Goal: Check status: Check status

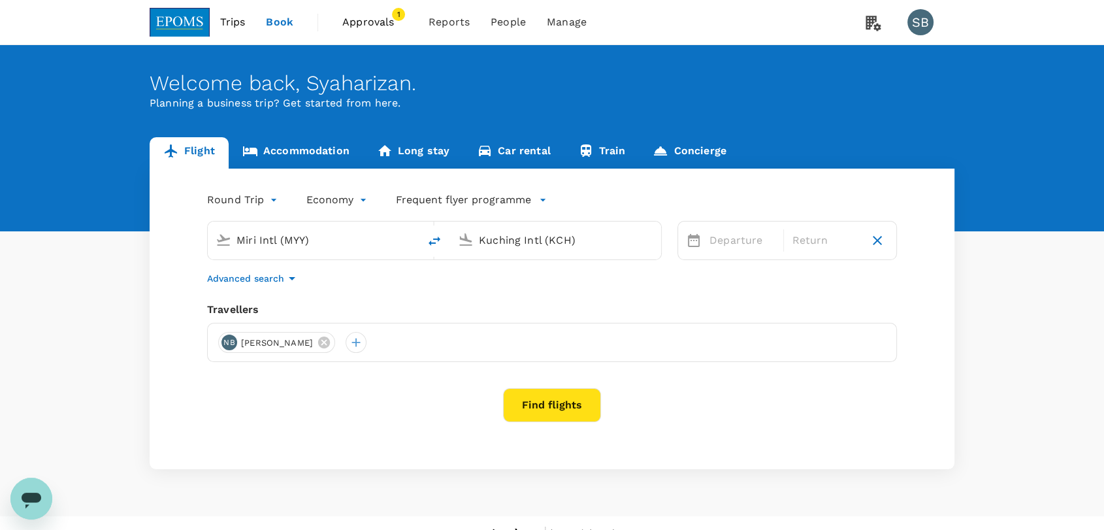
drag, startPoint x: 0, startPoint y: 0, endPoint x: 374, endPoint y: 22, distance: 374.2
click at [374, 22] on span "Approvals" at bounding box center [374, 22] width 65 height 16
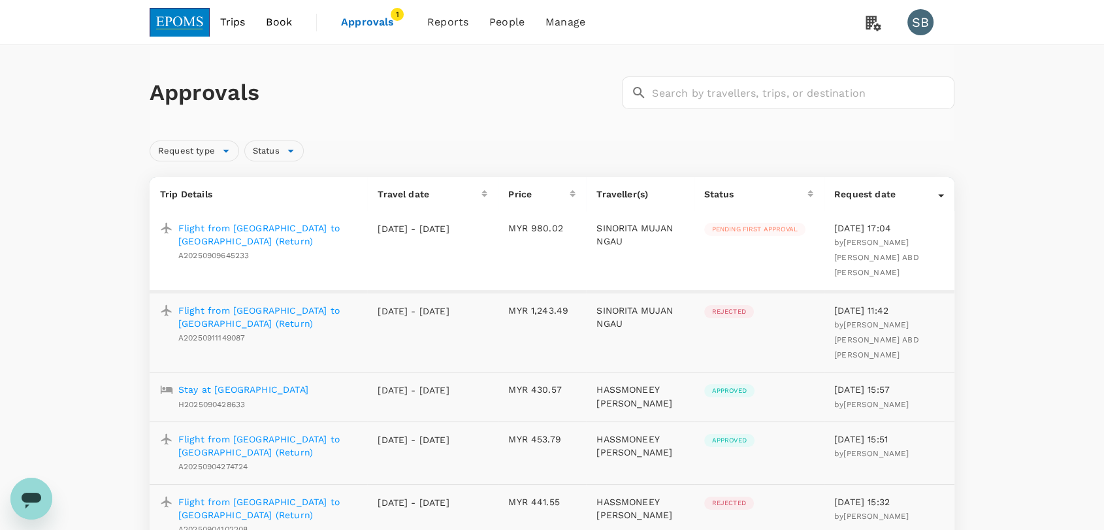
click at [308, 228] on p "Flight from [GEOGRAPHIC_DATA] to [GEOGRAPHIC_DATA] (Return)" at bounding box center [267, 234] width 178 height 26
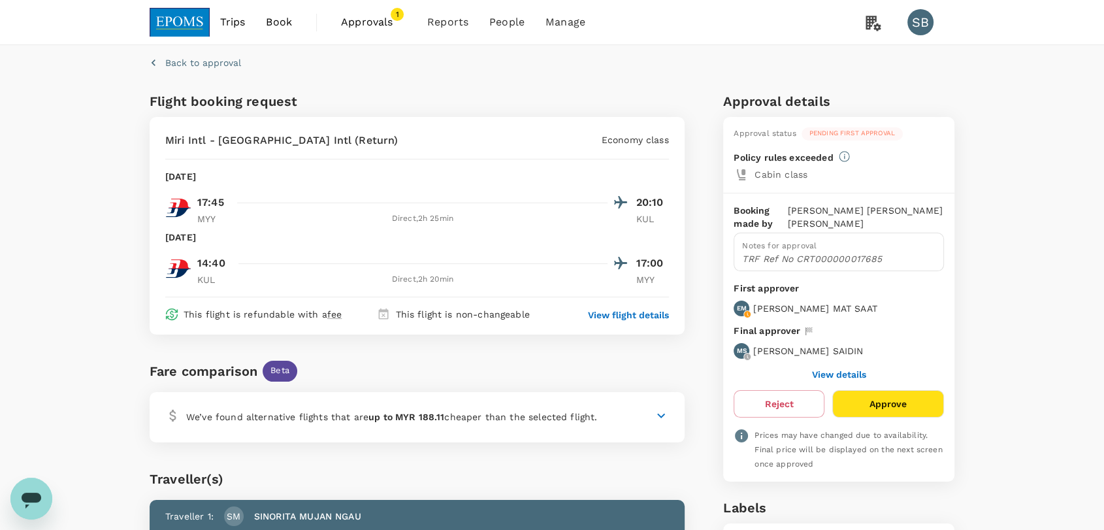
click at [180, 14] on img at bounding box center [180, 22] width 60 height 29
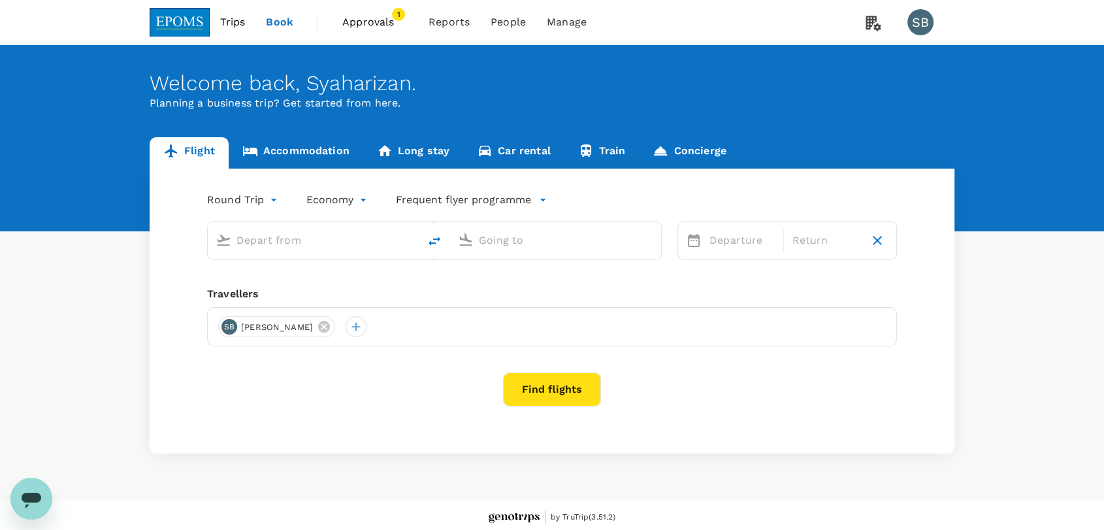
type input "Miri Intl (MYY)"
type input "Kuching Intl (KCH)"
type input "Miri Intl (MYY)"
type input "Kuching Intl (KCH)"
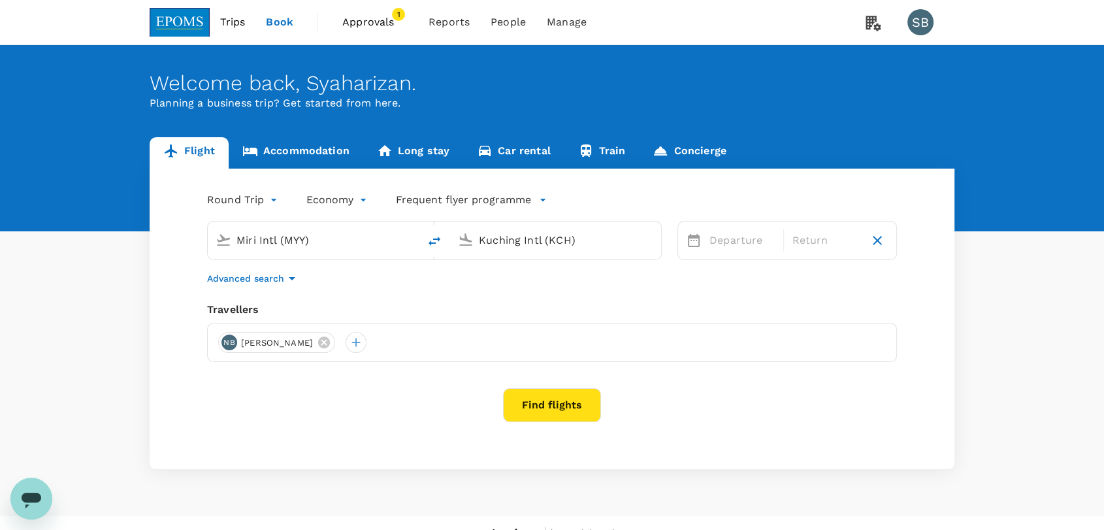
click at [349, 19] on span "Approvals" at bounding box center [374, 22] width 65 height 16
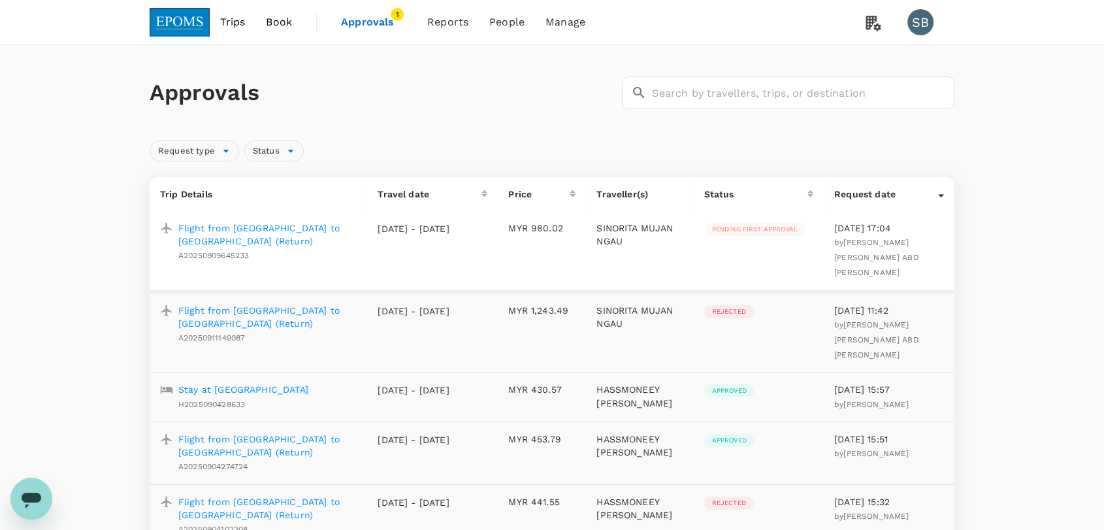
click at [306, 228] on p "Flight from [GEOGRAPHIC_DATA] to [GEOGRAPHIC_DATA] (Return)" at bounding box center [267, 234] width 178 height 26
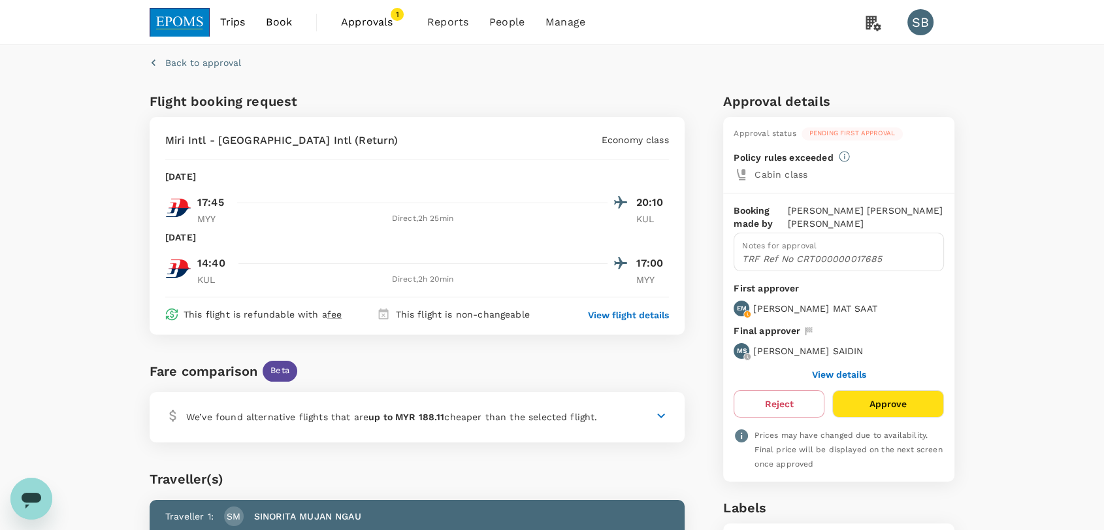
click at [825, 374] on button "View details" at bounding box center [839, 374] width 54 height 10
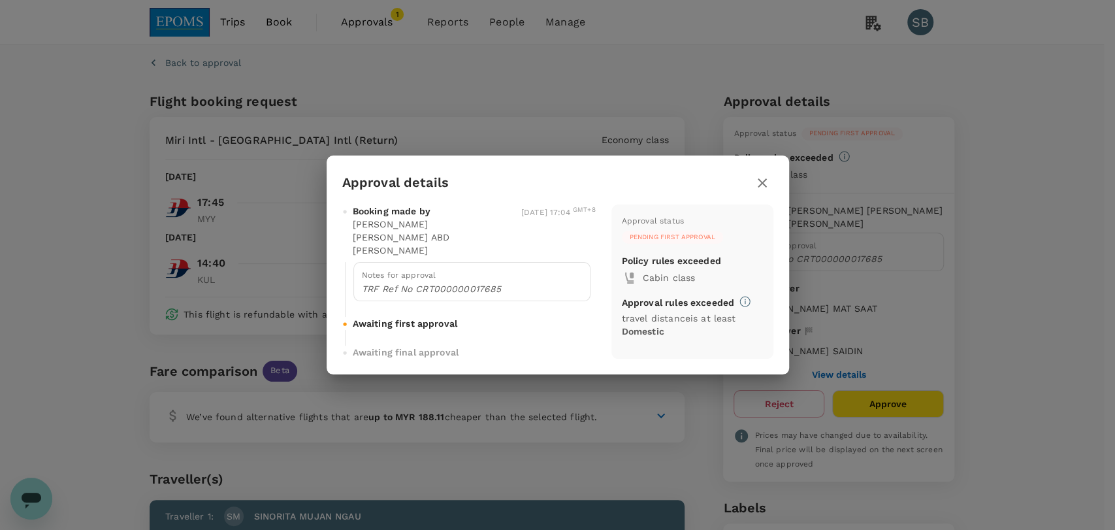
click at [762, 179] on icon "button" at bounding box center [762, 183] width 16 height 16
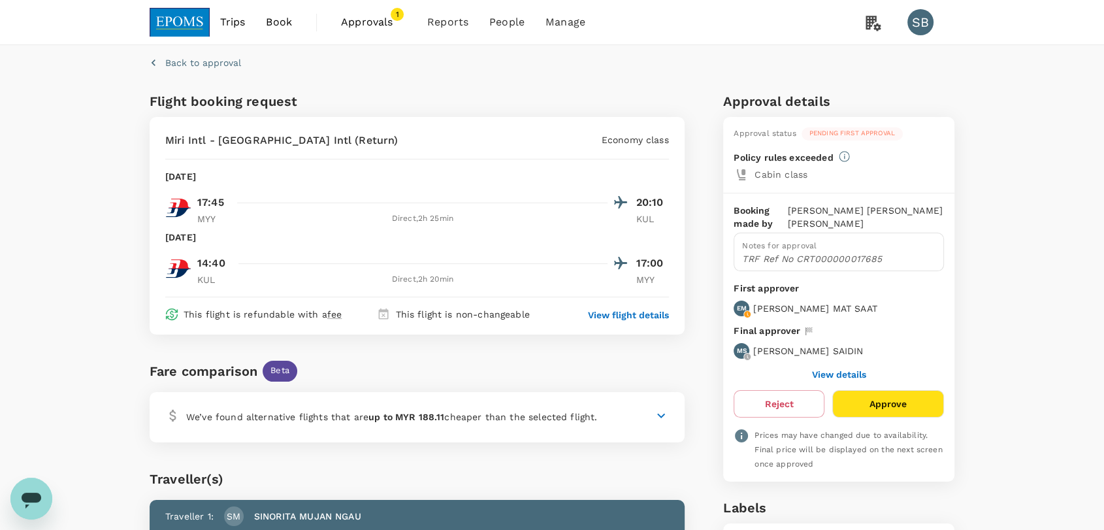
click at [182, 8] on img at bounding box center [180, 22] width 60 height 29
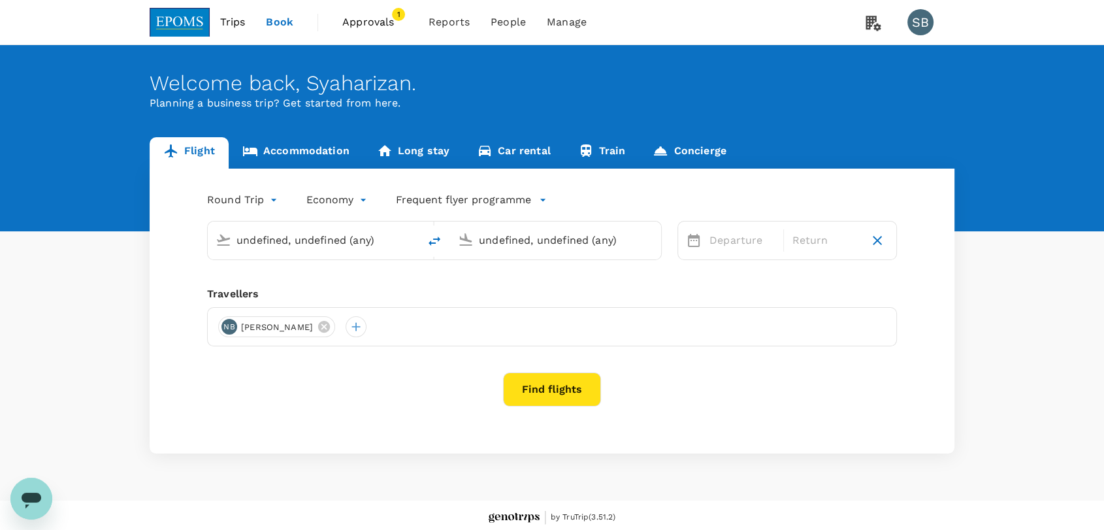
type input "Miri Intl (MYY)"
type input "Kuching Intl (KCH)"
type input "Miri Intl (MYY)"
type input "Kuching Intl (KCH)"
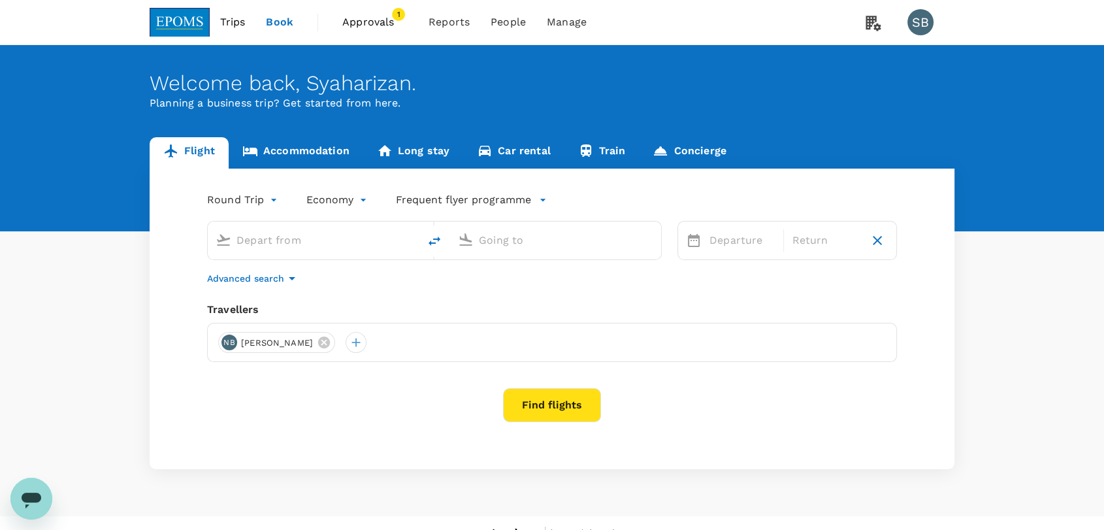
type input "Miri Intl (MYY)"
type input "Kuching Intl (KCH)"
click at [385, 27] on span "Approvals" at bounding box center [374, 22] width 65 height 16
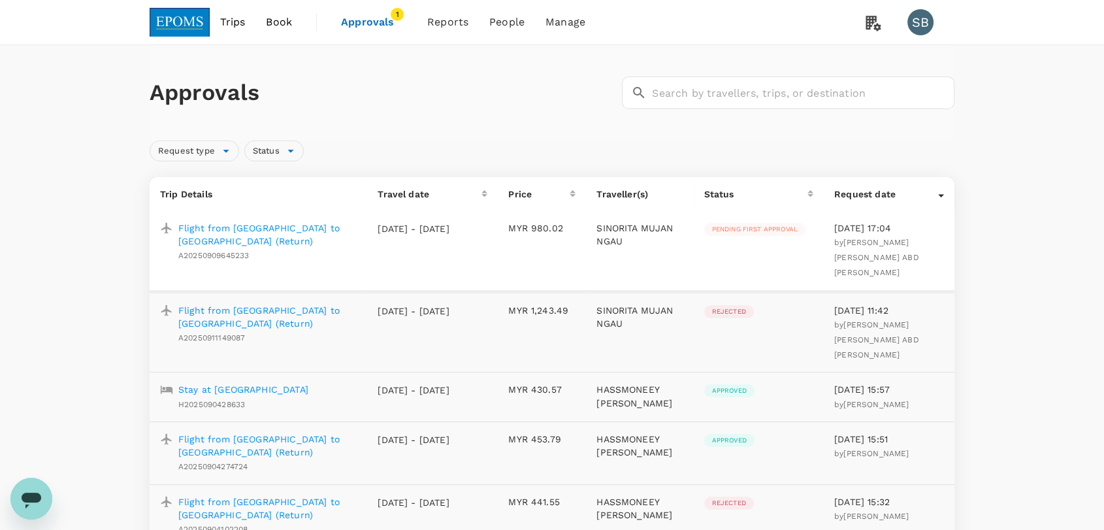
click at [299, 304] on p "Flight from [GEOGRAPHIC_DATA] to [GEOGRAPHIC_DATA] (Return)" at bounding box center [267, 317] width 178 height 26
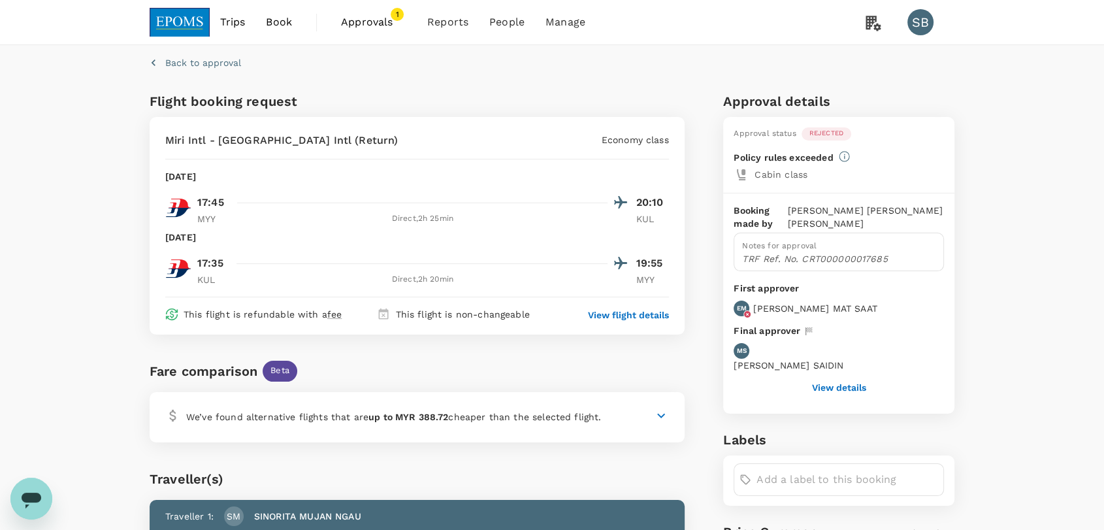
click at [355, 25] on span "Approvals" at bounding box center [373, 22] width 65 height 16
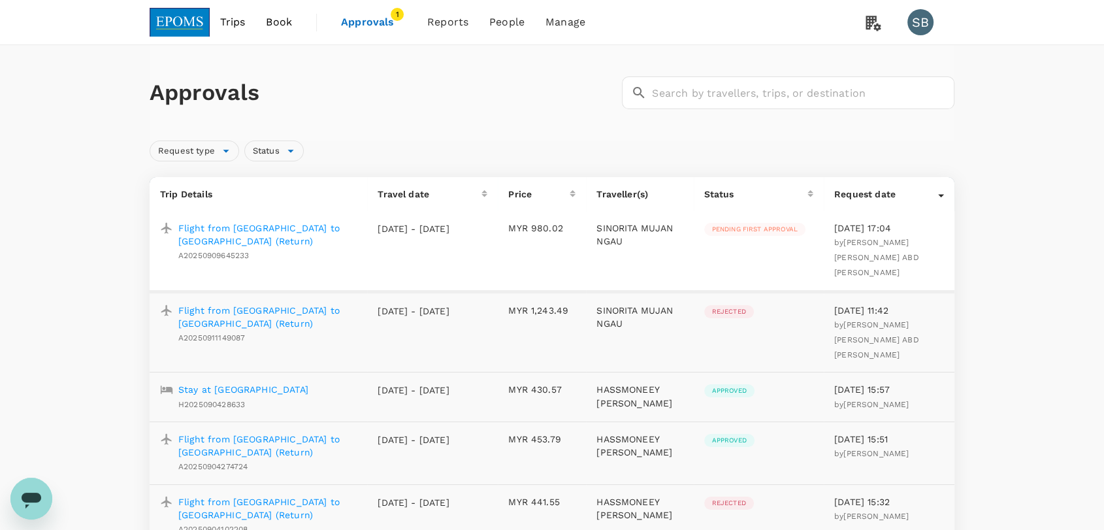
click at [232, 228] on p "Flight from [GEOGRAPHIC_DATA] to [GEOGRAPHIC_DATA] (Return)" at bounding box center [267, 234] width 178 height 26
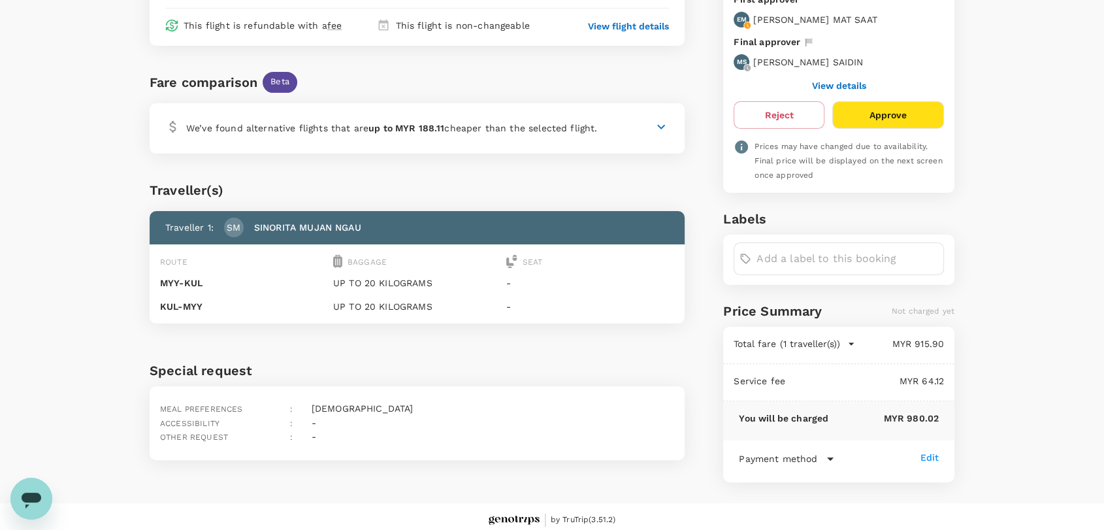
scroll to position [290, 0]
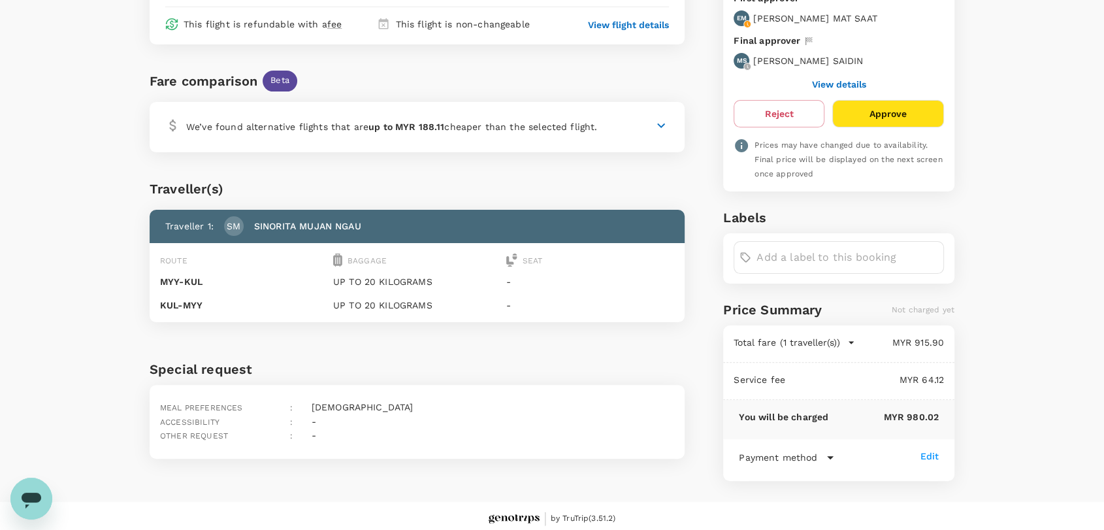
click at [827, 457] on icon at bounding box center [830, 457] width 16 height 16
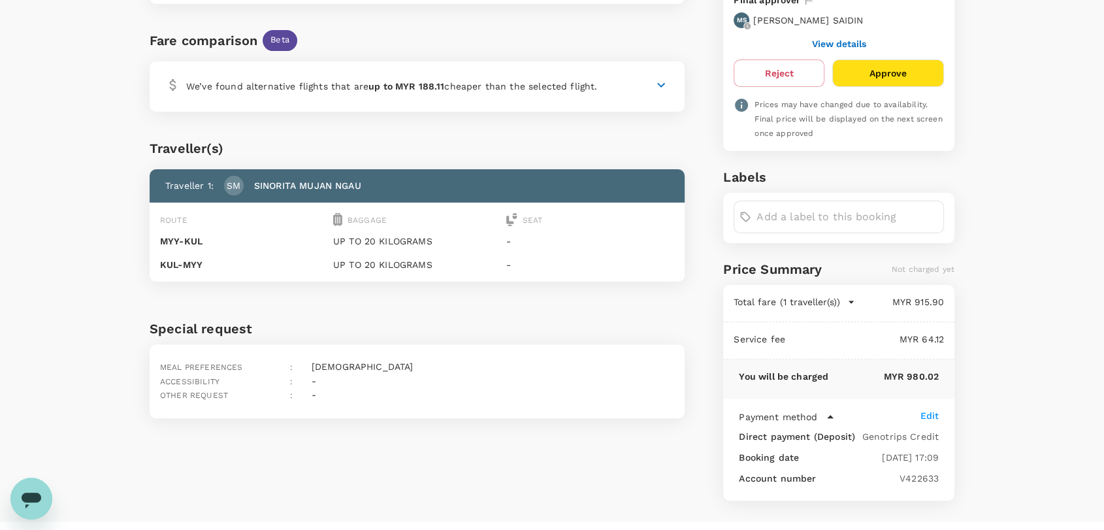
scroll to position [350, 0]
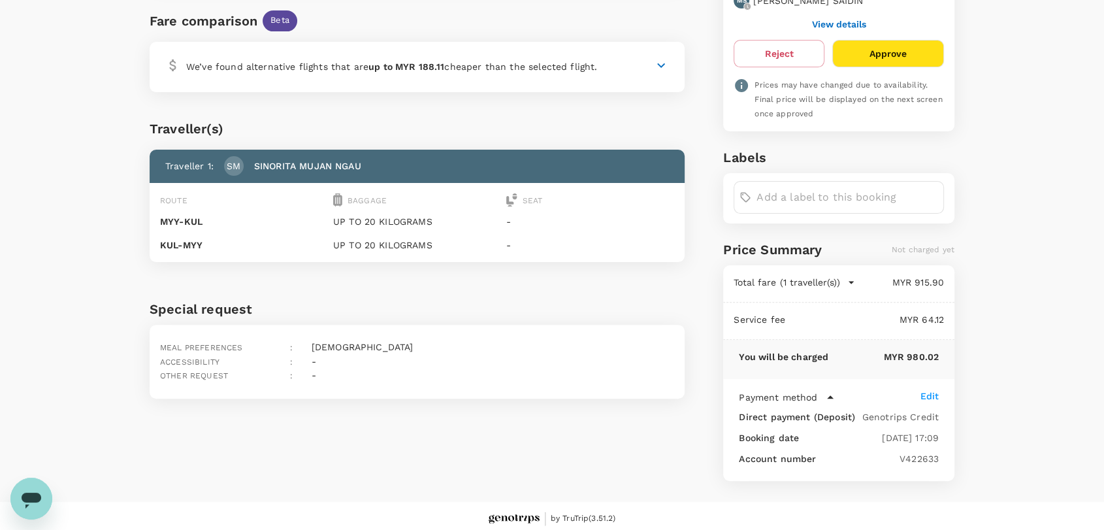
click at [829, 389] on icon at bounding box center [830, 397] width 16 height 16
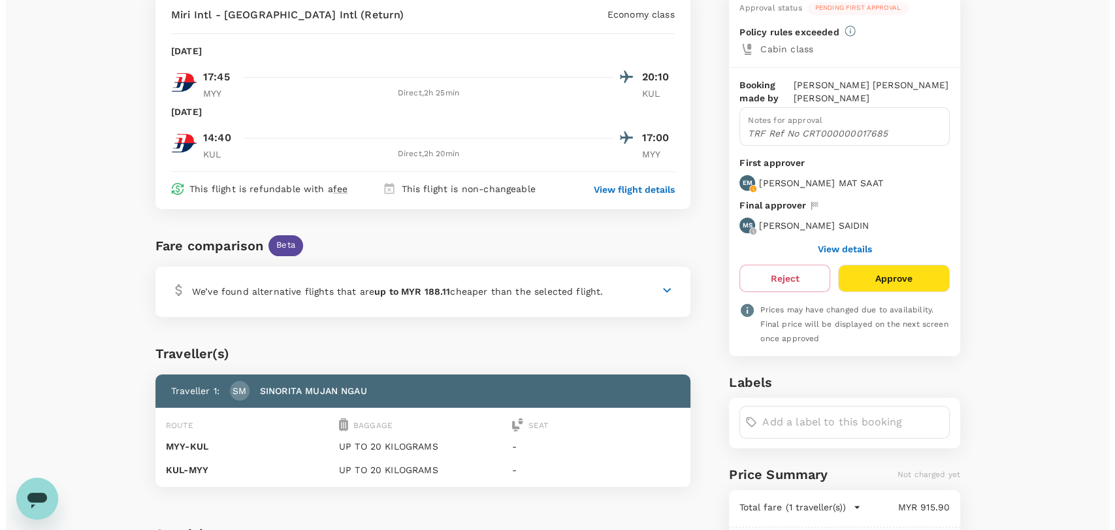
scroll to position [72, 0]
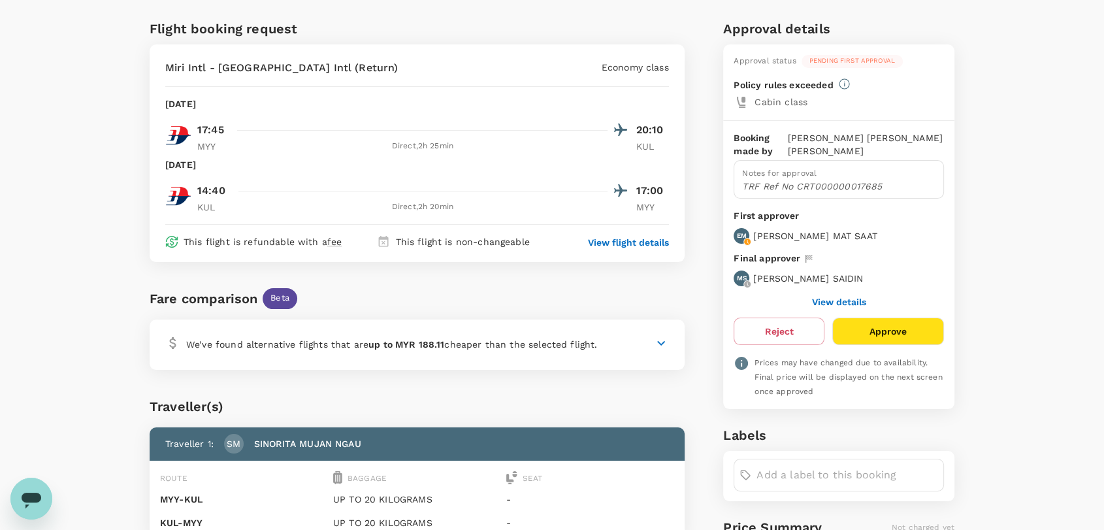
click at [642, 242] on p "View flight details" at bounding box center [628, 242] width 81 height 13
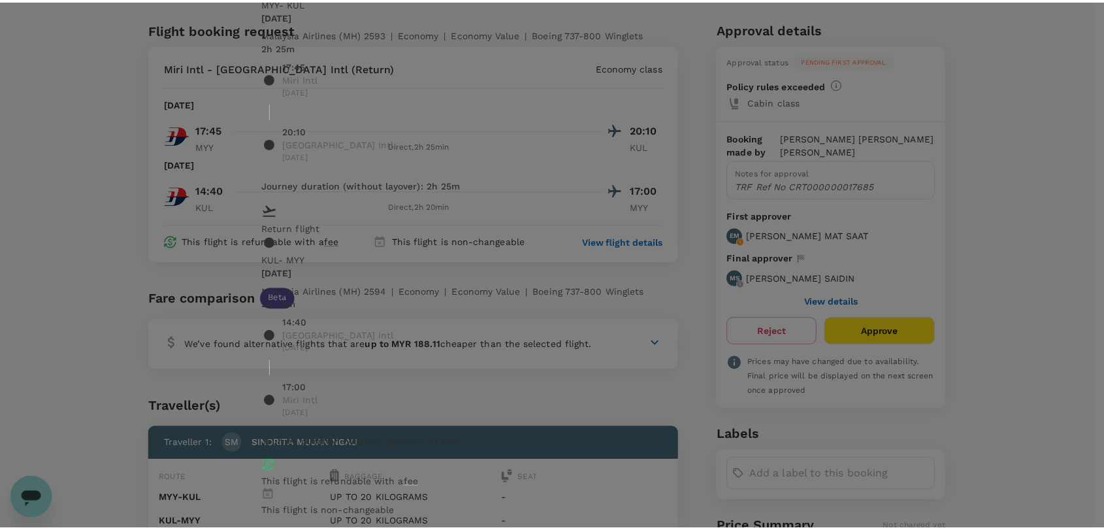
scroll to position [100, 0]
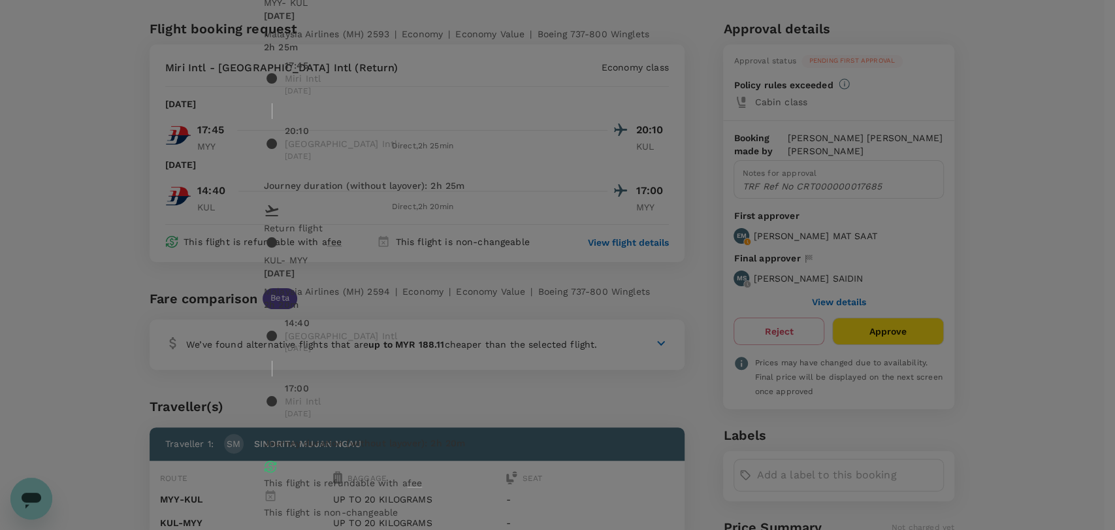
click at [1031, 276] on div "Your flight details Depart flight MYY - [GEOGRAPHIC_DATA][DATE] Malaysia Airlin…" at bounding box center [557, 265] width 1115 height 530
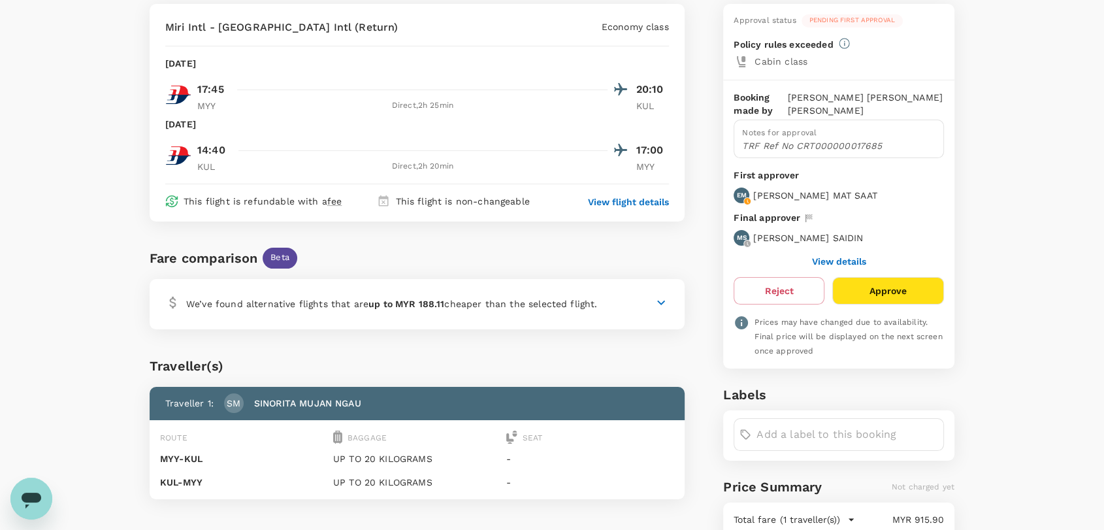
scroll to position [0, 0]
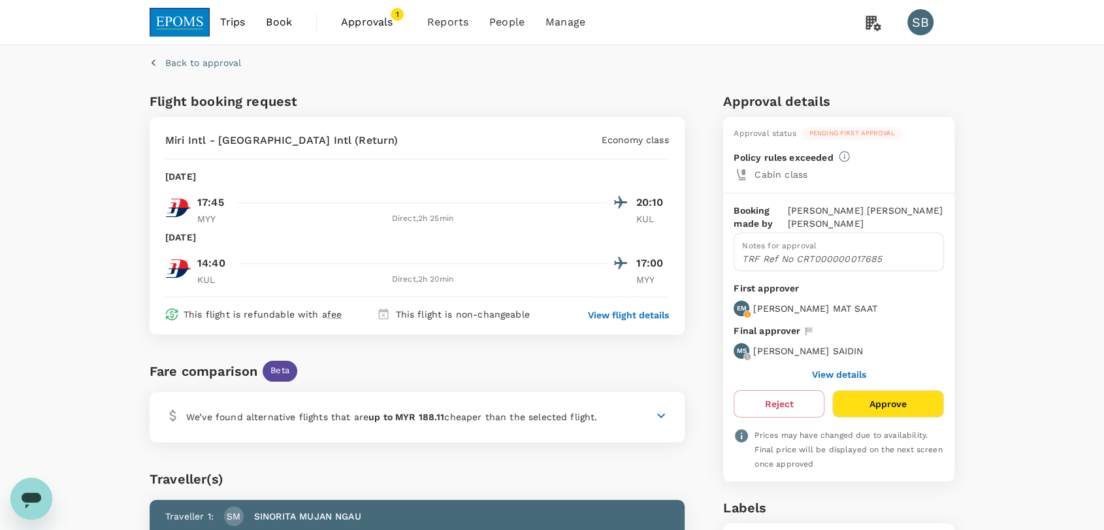
click at [357, 22] on span "Approvals" at bounding box center [373, 22] width 65 height 16
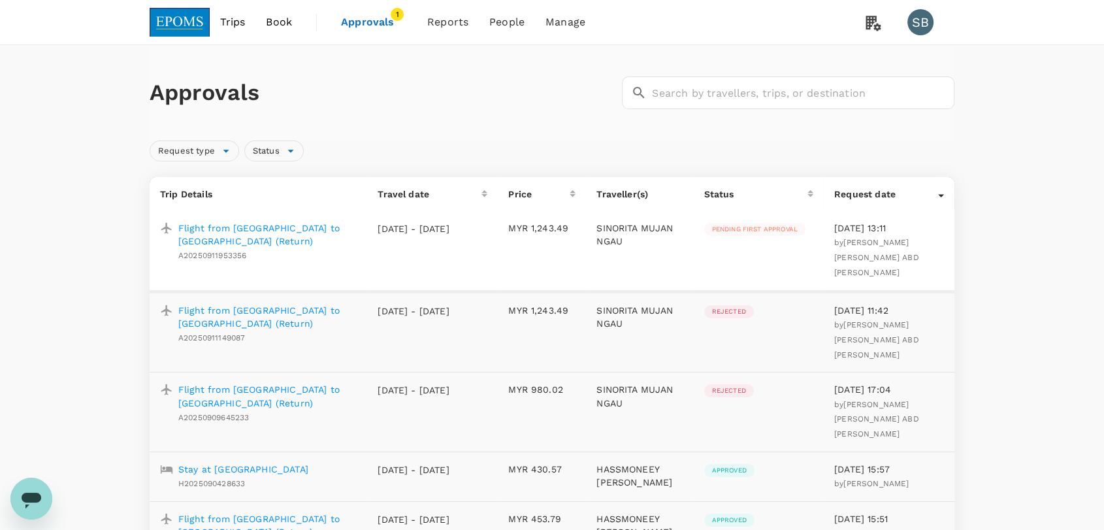
click at [297, 228] on p "Flight from [GEOGRAPHIC_DATA] to [GEOGRAPHIC_DATA] (Return)" at bounding box center [267, 234] width 178 height 26
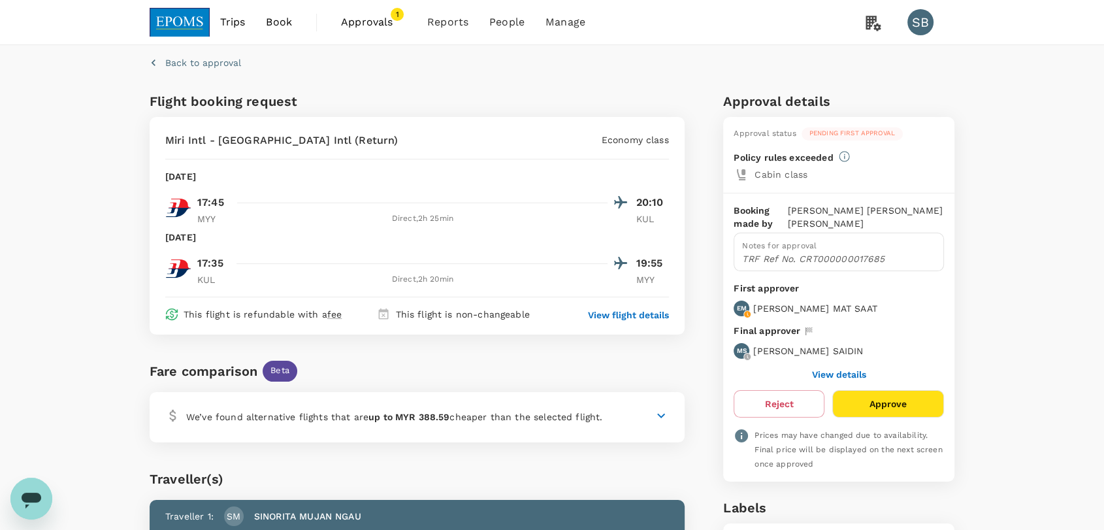
click at [184, 23] on img at bounding box center [180, 22] width 60 height 29
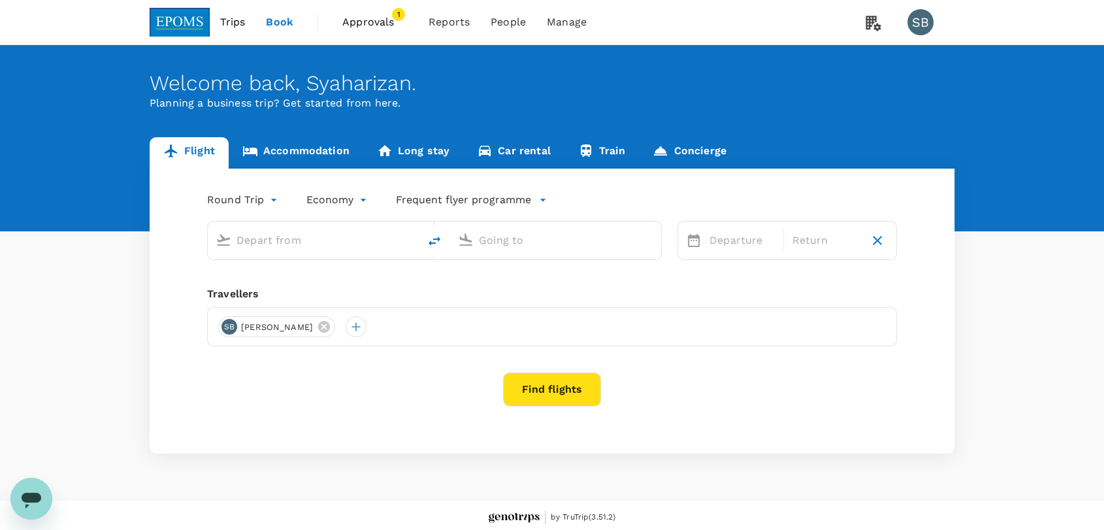
type input "Miri Intl (MYY)"
type input "Kuching Intl (KCH)"
type input "Miri Intl (MYY)"
type input "Kuching Intl (KCH)"
